Goal: Information Seeking & Learning: Learn about a topic

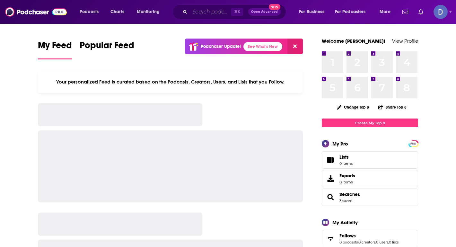
click at [198, 9] on input "Search podcasts, credits, & more..." at bounding box center [210, 12] width 41 height 10
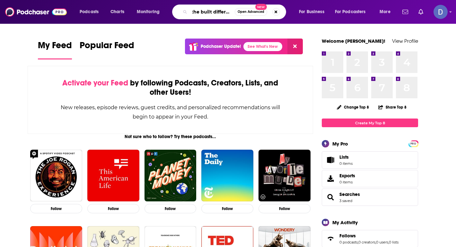
scroll to position [0, 3]
type input "the built different"
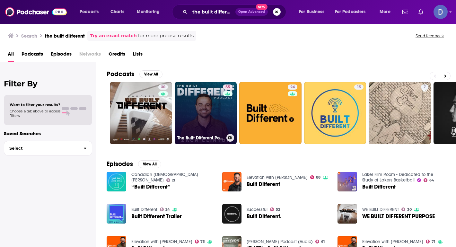
click at [208, 130] on link "55 The Built Different Podcast with [PERSON_NAME]" at bounding box center [206, 113] width 62 height 62
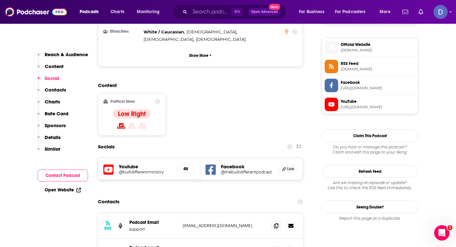
scroll to position [458, 0]
